Goal: Entertainment & Leisure: Consume media (video, audio)

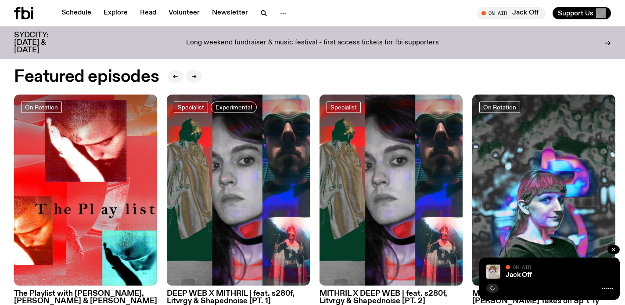
scroll to position [457, 0]
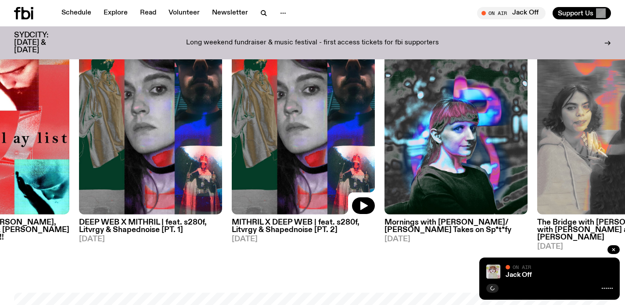
drag, startPoint x: 369, startPoint y: 131, endPoint x: 364, endPoint y: 114, distance: 18.2
click at [365, 114] on img at bounding box center [303, 118] width 143 height 191
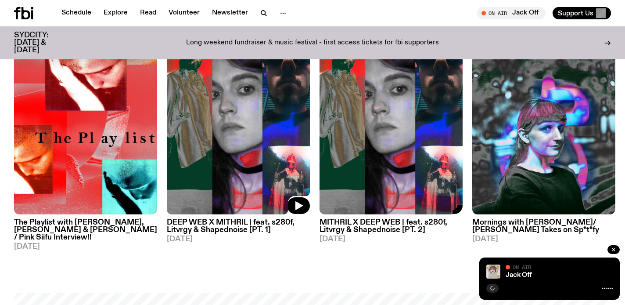
click at [247, 152] on img at bounding box center [238, 118] width 143 height 191
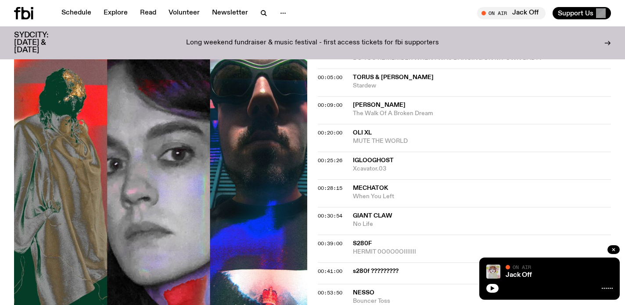
scroll to position [445, 0]
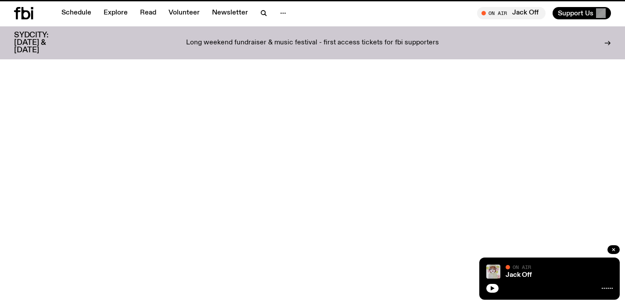
scroll to position [457, 0]
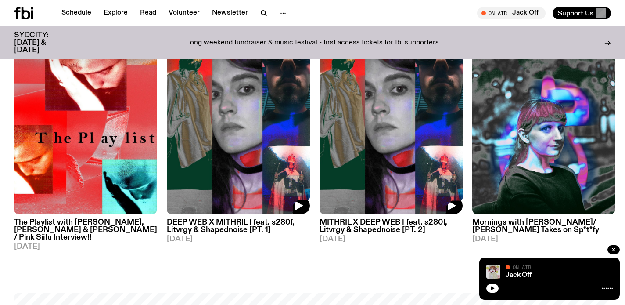
click at [382, 112] on img at bounding box center [391, 118] width 143 height 191
